Goal: Task Accomplishment & Management: Manage account settings

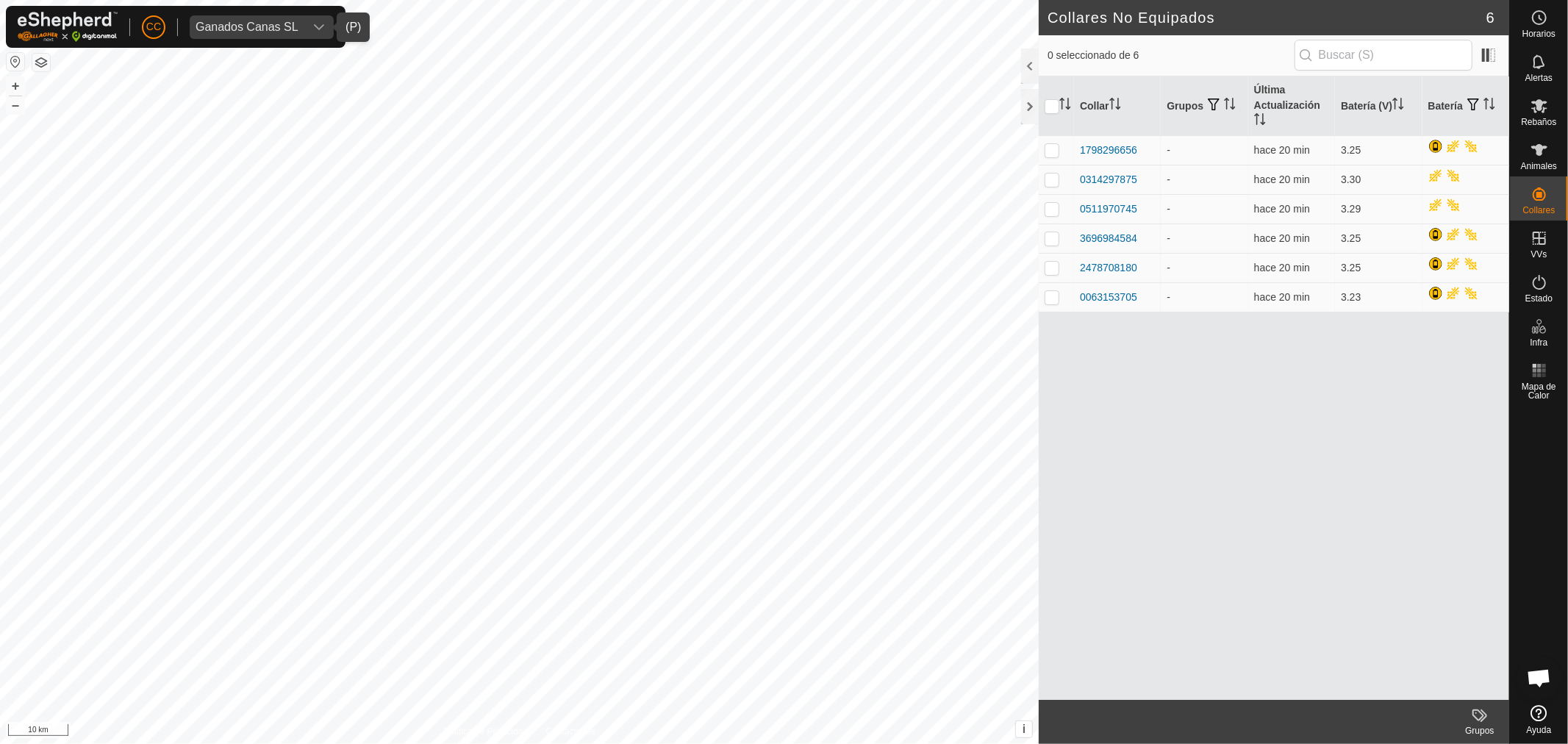
click at [261, 24] on div "Ganados Canas SL" at bounding box center [247, 27] width 103 height 12
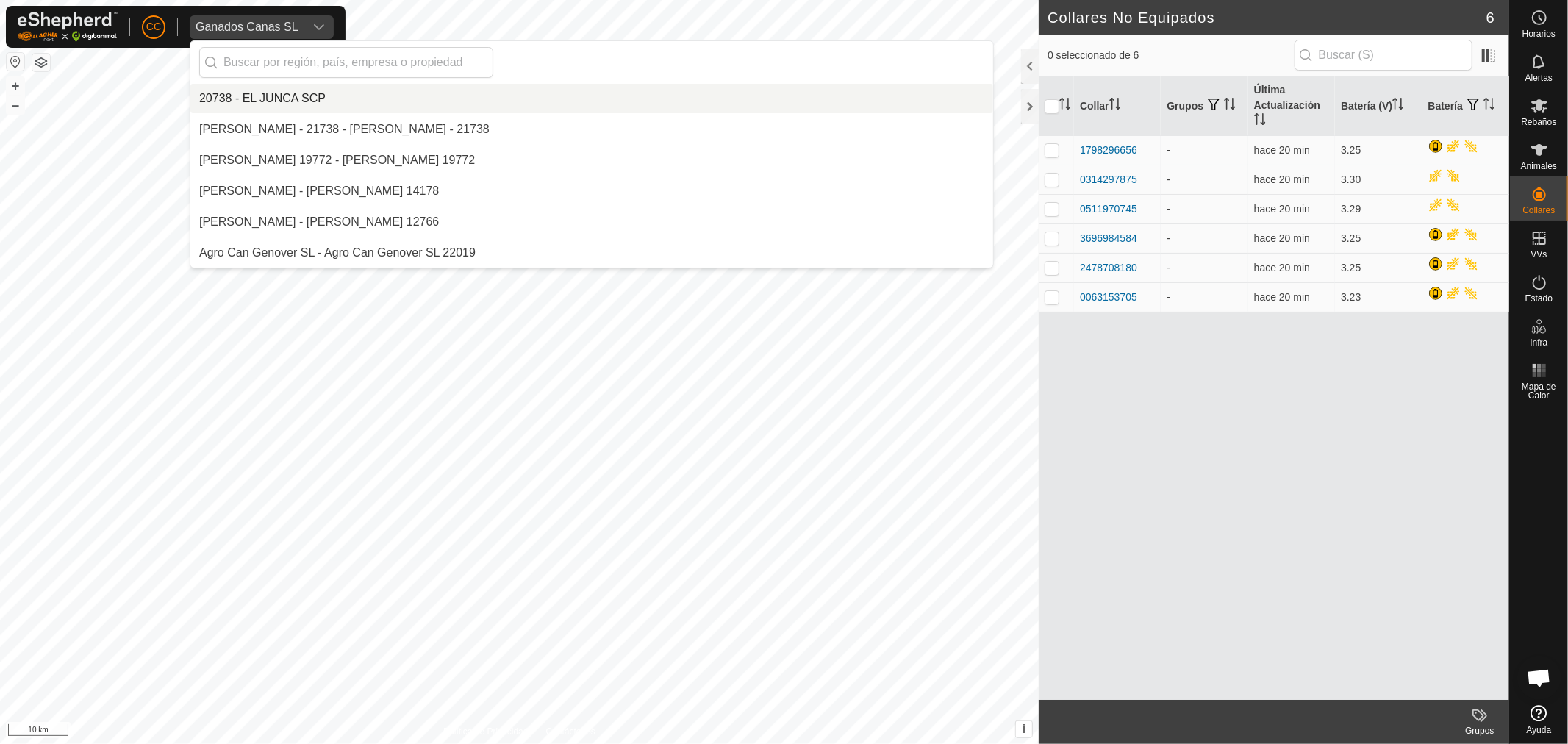
scroll to position [4044, 0]
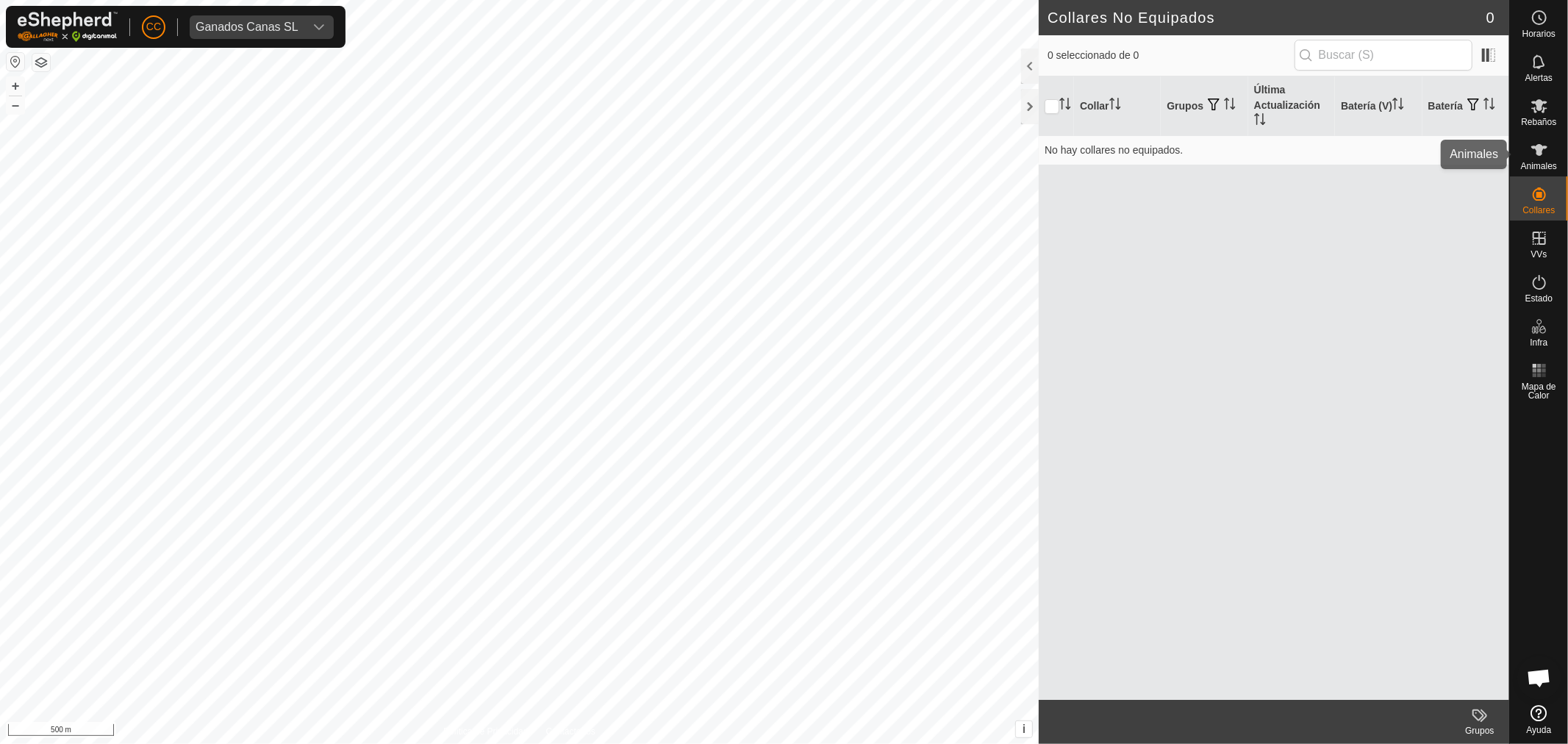
click at [1538, 149] on icon at bounding box center [1539, 150] width 16 height 12
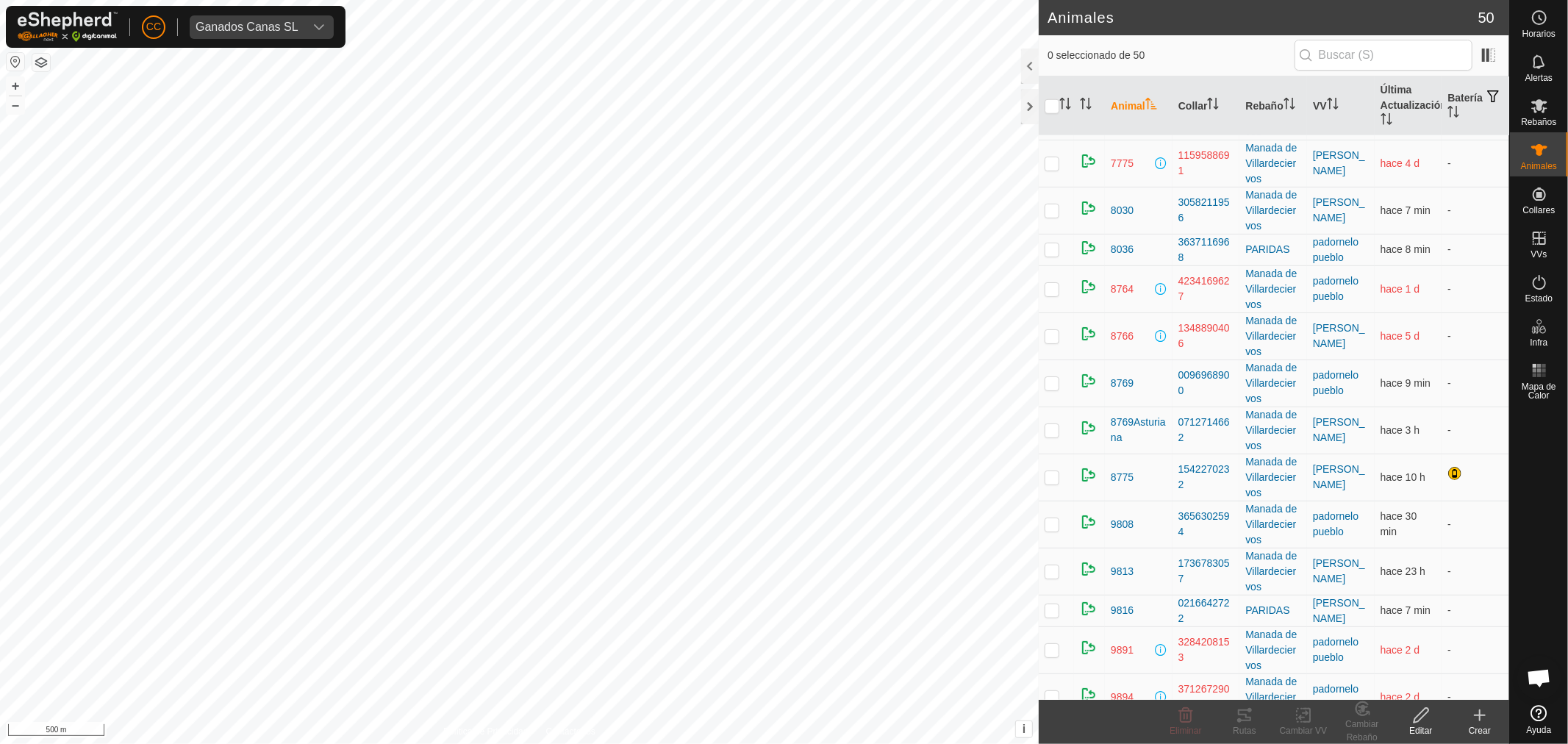
scroll to position [1499, 0]
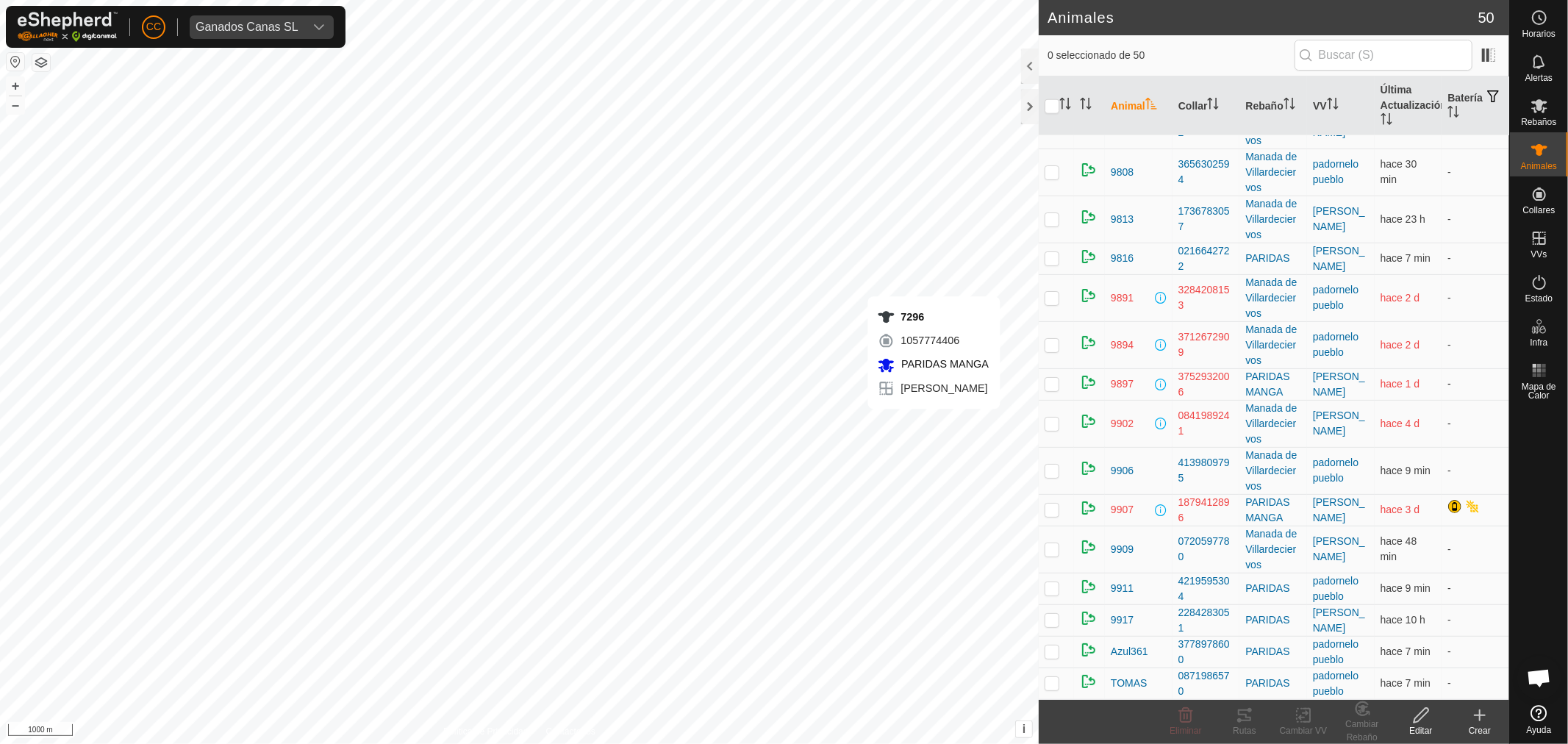
checkbox input "true"
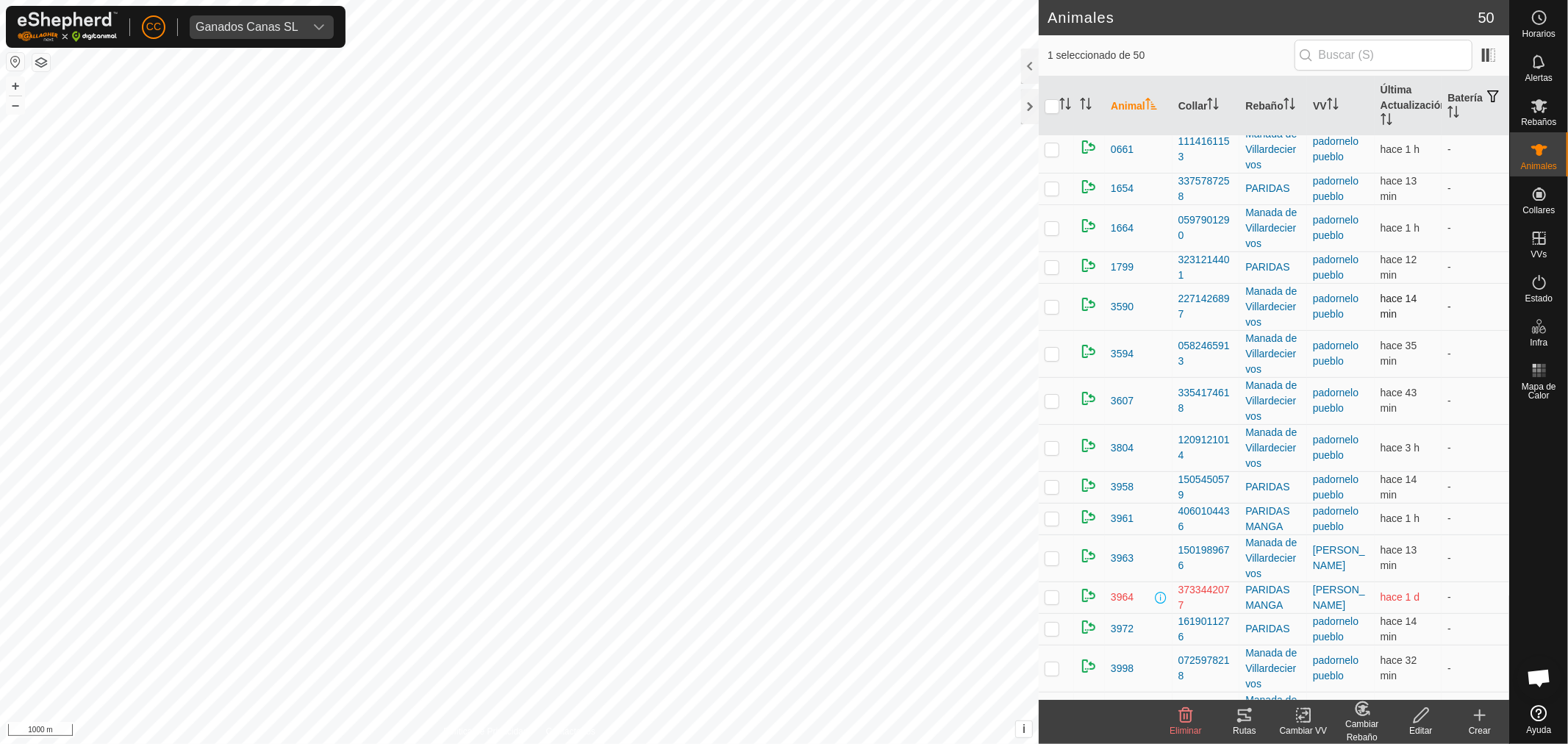
scroll to position [0, 0]
